Goal: Information Seeking & Learning: Learn about a topic

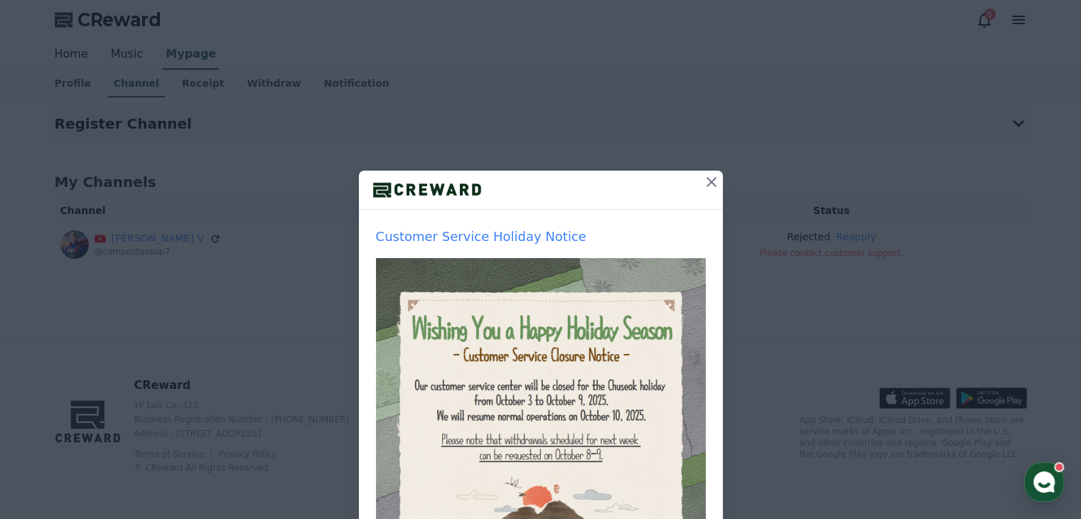
click at [703, 182] on icon at bounding box center [711, 181] width 17 height 17
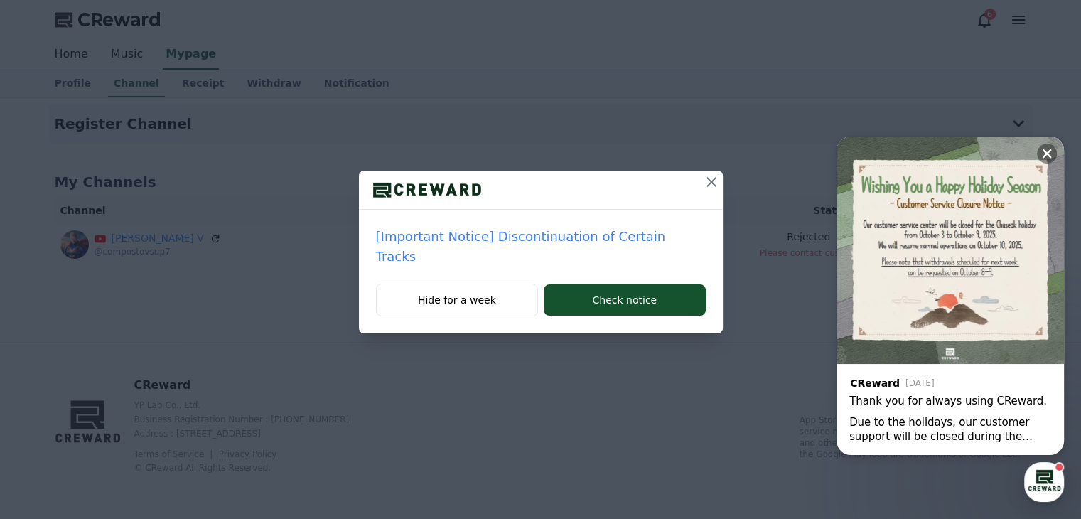
click at [703, 183] on icon at bounding box center [711, 181] width 17 height 17
click at [1048, 151] on icon at bounding box center [1047, 153] width 14 height 14
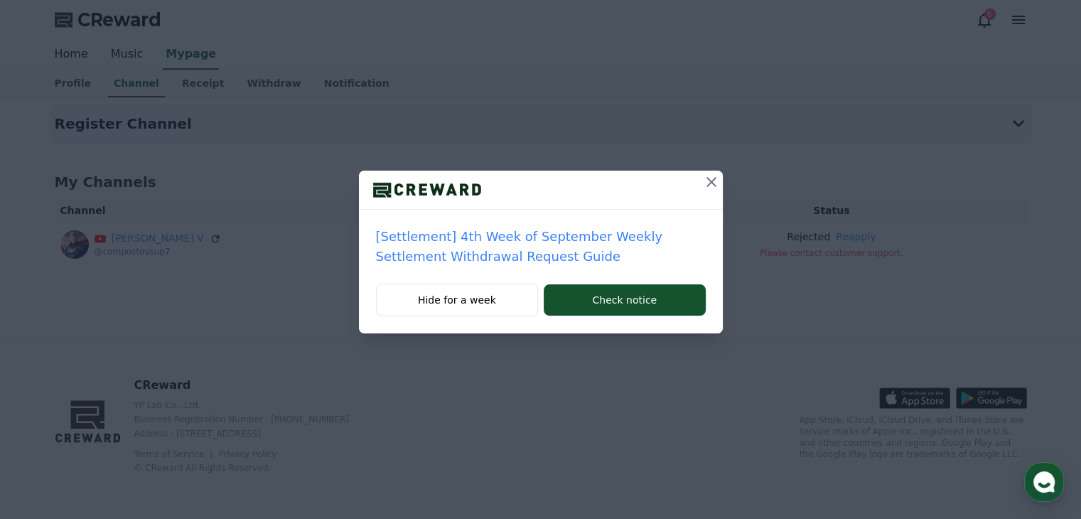
click at [712, 177] on icon at bounding box center [711, 181] width 17 height 17
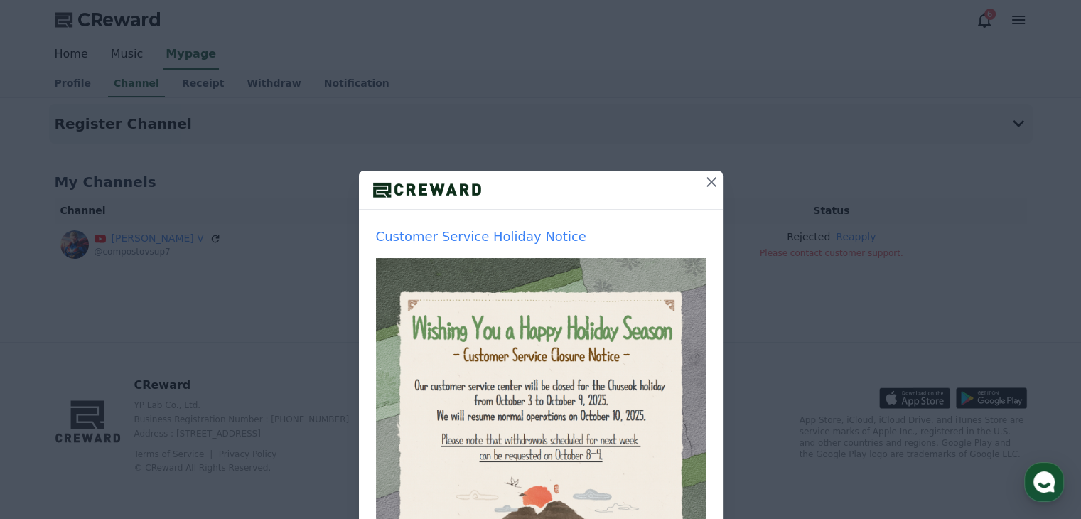
click at [703, 183] on icon at bounding box center [711, 181] width 17 height 17
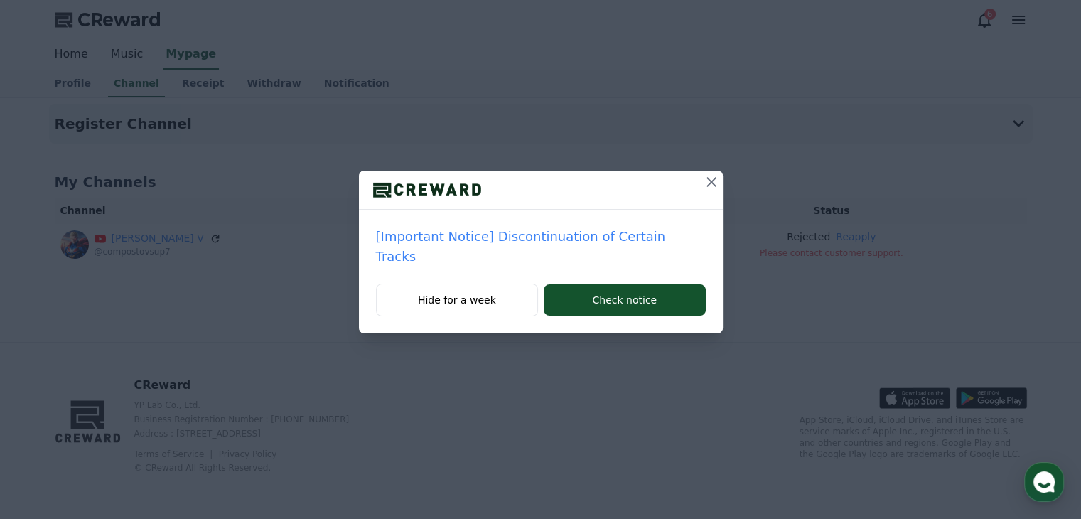
click at [703, 180] on icon at bounding box center [711, 181] width 17 height 17
click at [711, 180] on icon at bounding box center [711, 181] width 17 height 17
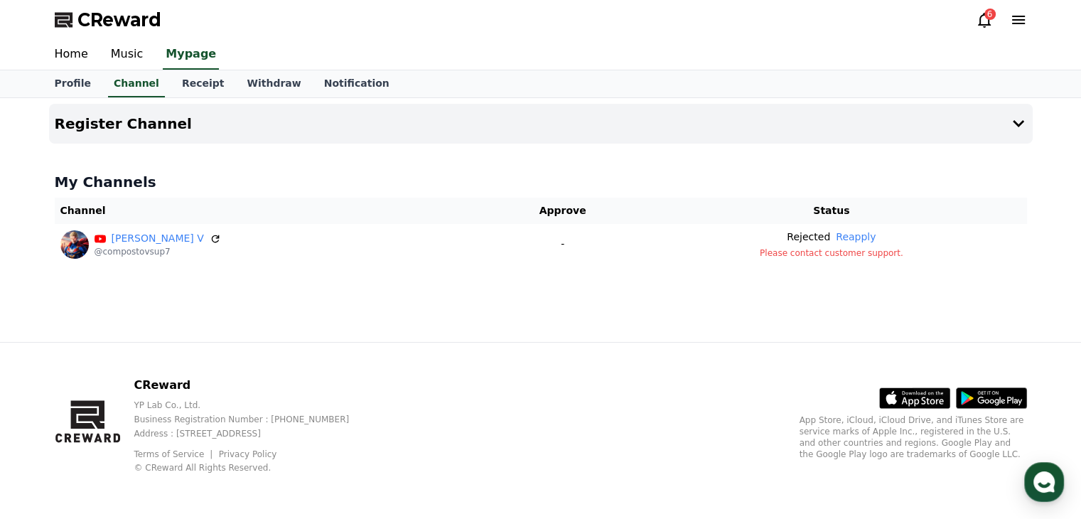
click at [994, 28] on div "6" at bounding box center [1001, 20] width 51 height 23
click at [981, 22] on icon at bounding box center [984, 19] width 17 height 17
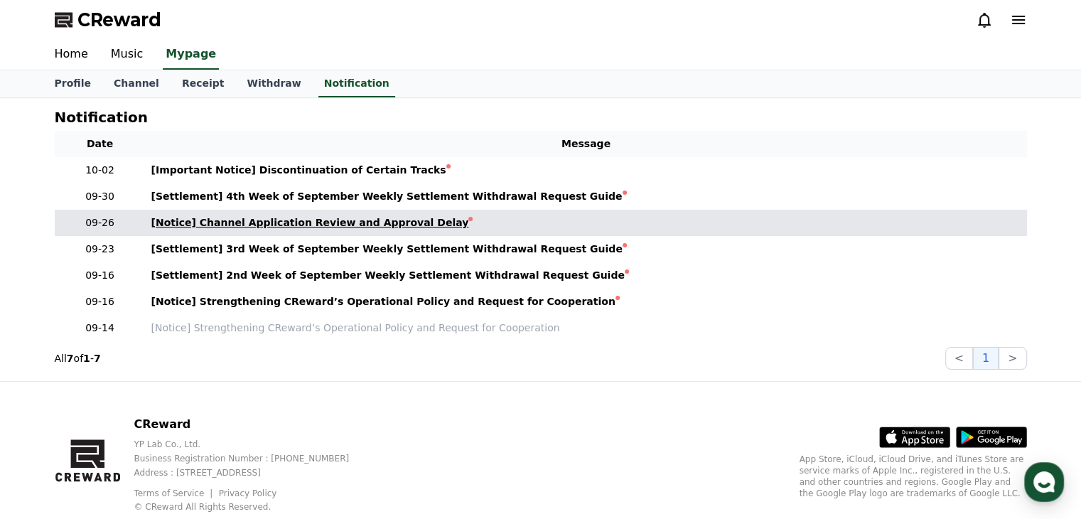
click at [255, 224] on div "[Notice] Channel Application Review and Approval Delay" at bounding box center [310, 222] width 318 height 15
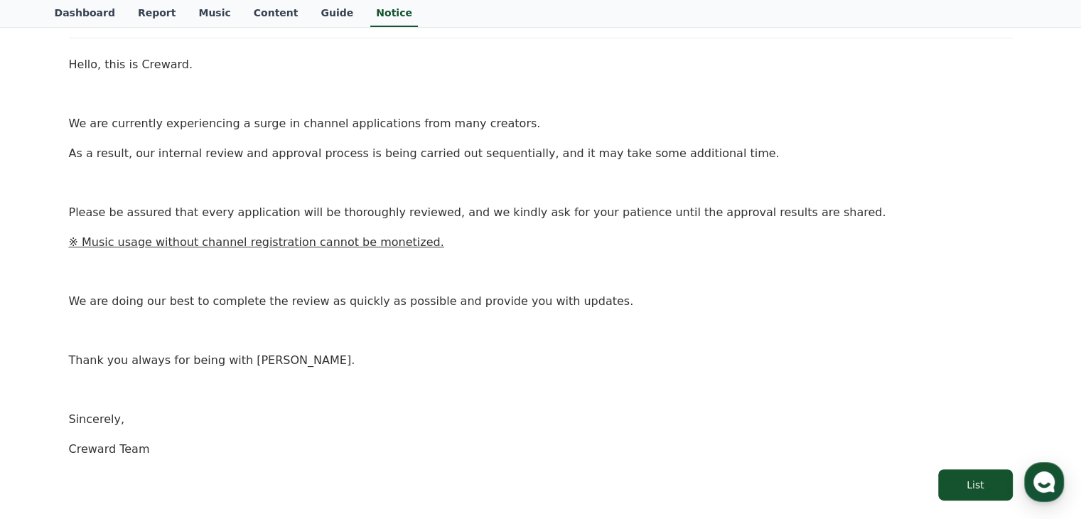
scroll to position [284, 0]
